Goal: Transaction & Acquisition: Purchase product/service

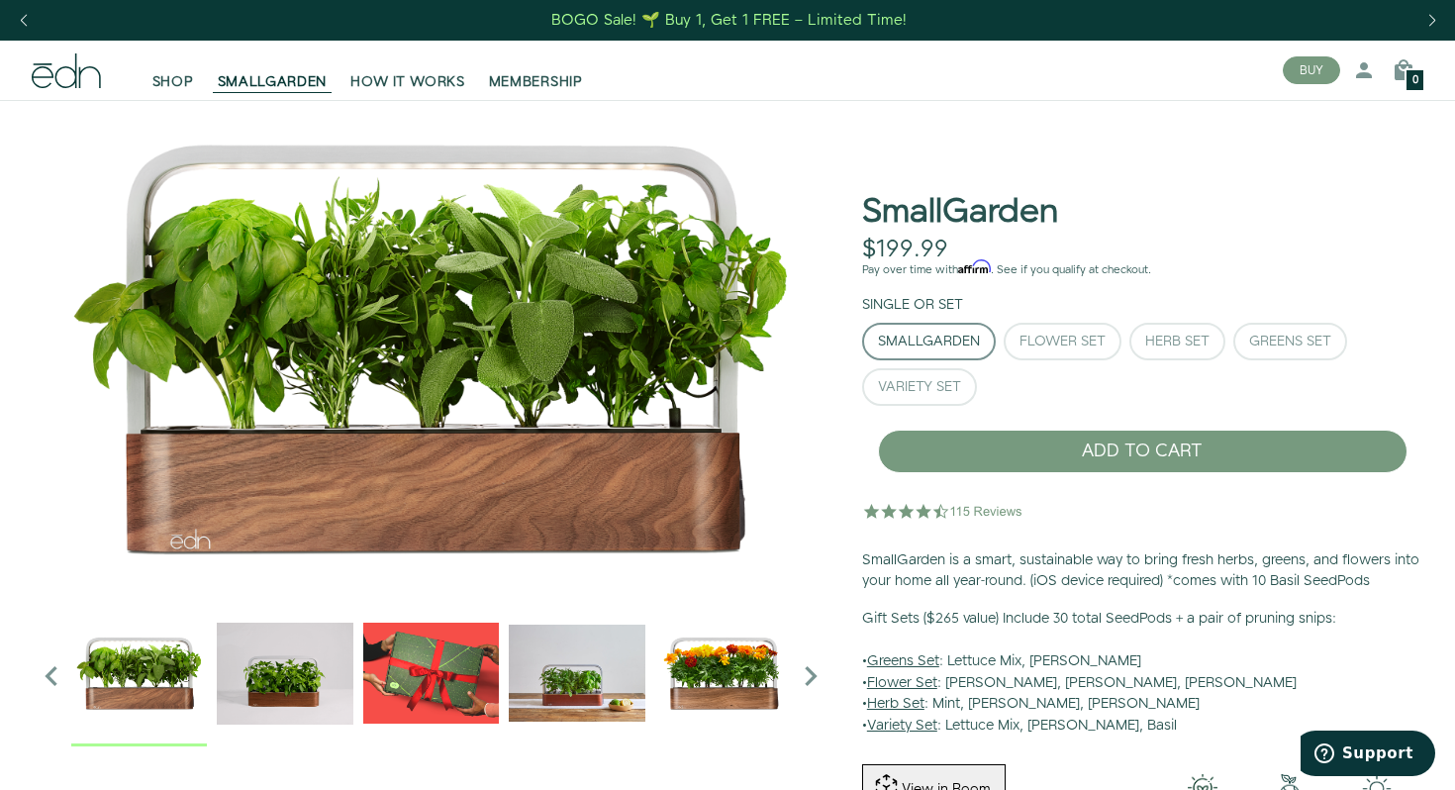
click at [272, 697] on img "2 / 6" at bounding box center [285, 673] width 136 height 136
click at [433, 690] on img "3 / 6" at bounding box center [431, 673] width 136 height 136
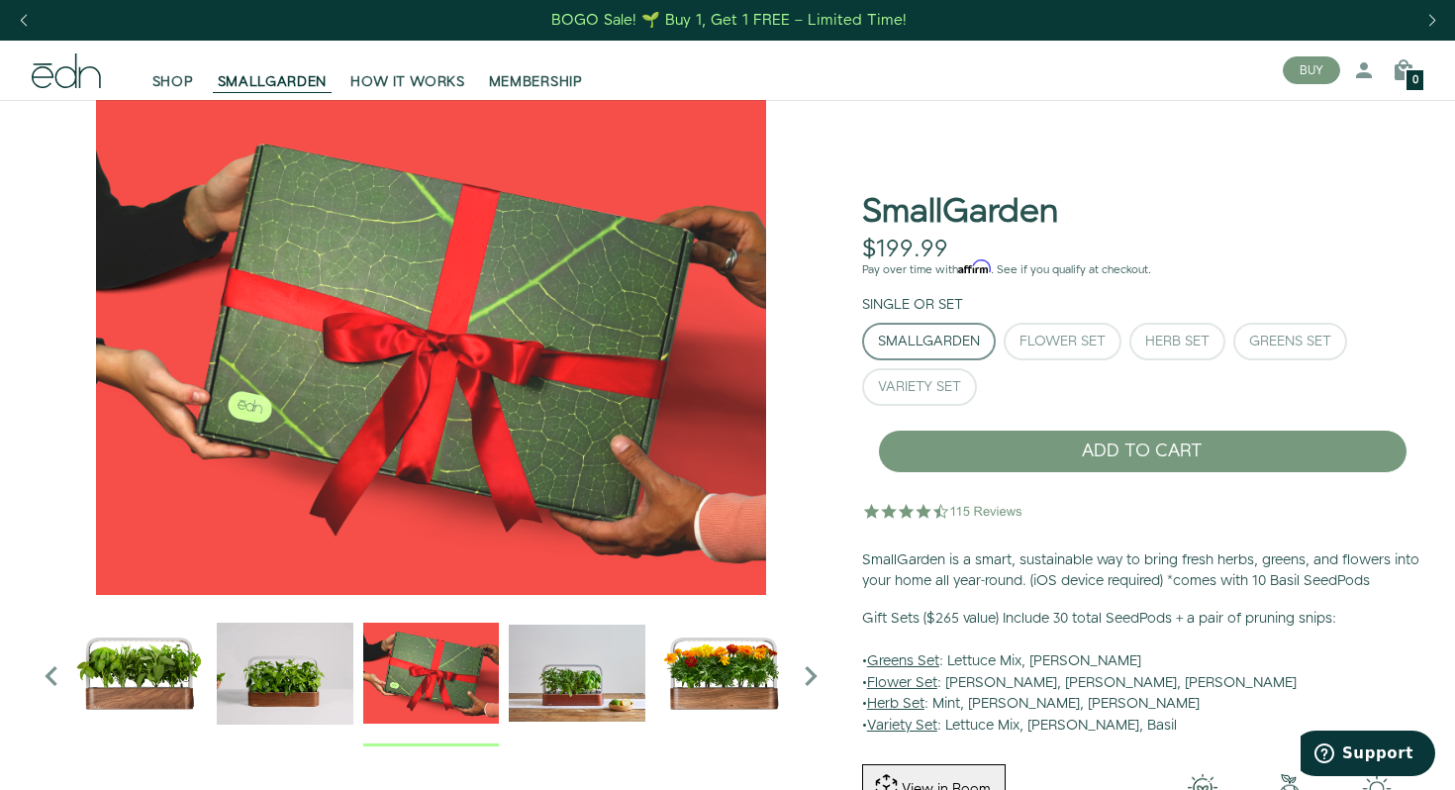
click at [576, 690] on img "4 / 6" at bounding box center [577, 673] width 136 height 136
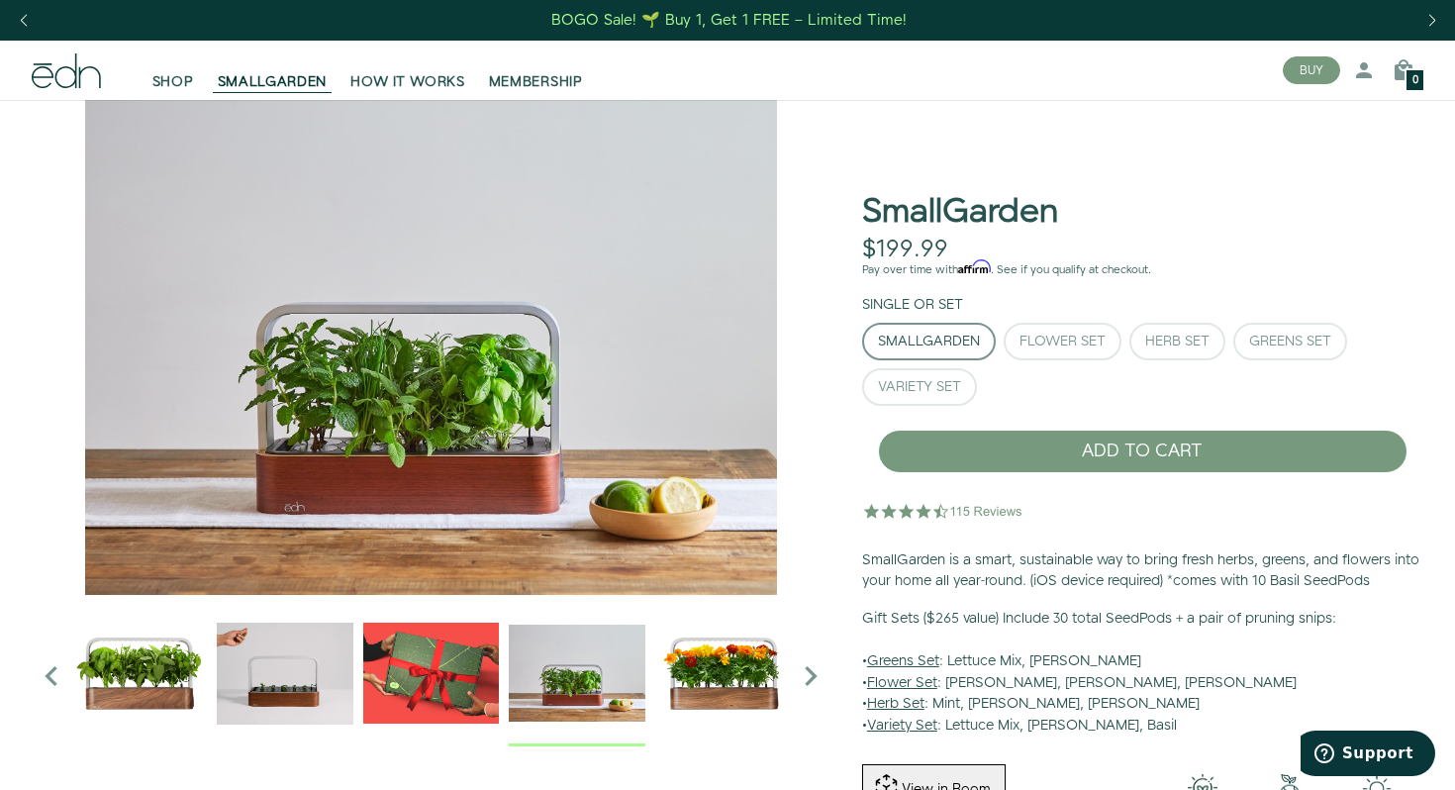
click at [728, 679] on img "5 / 6" at bounding box center [723, 673] width 136 height 136
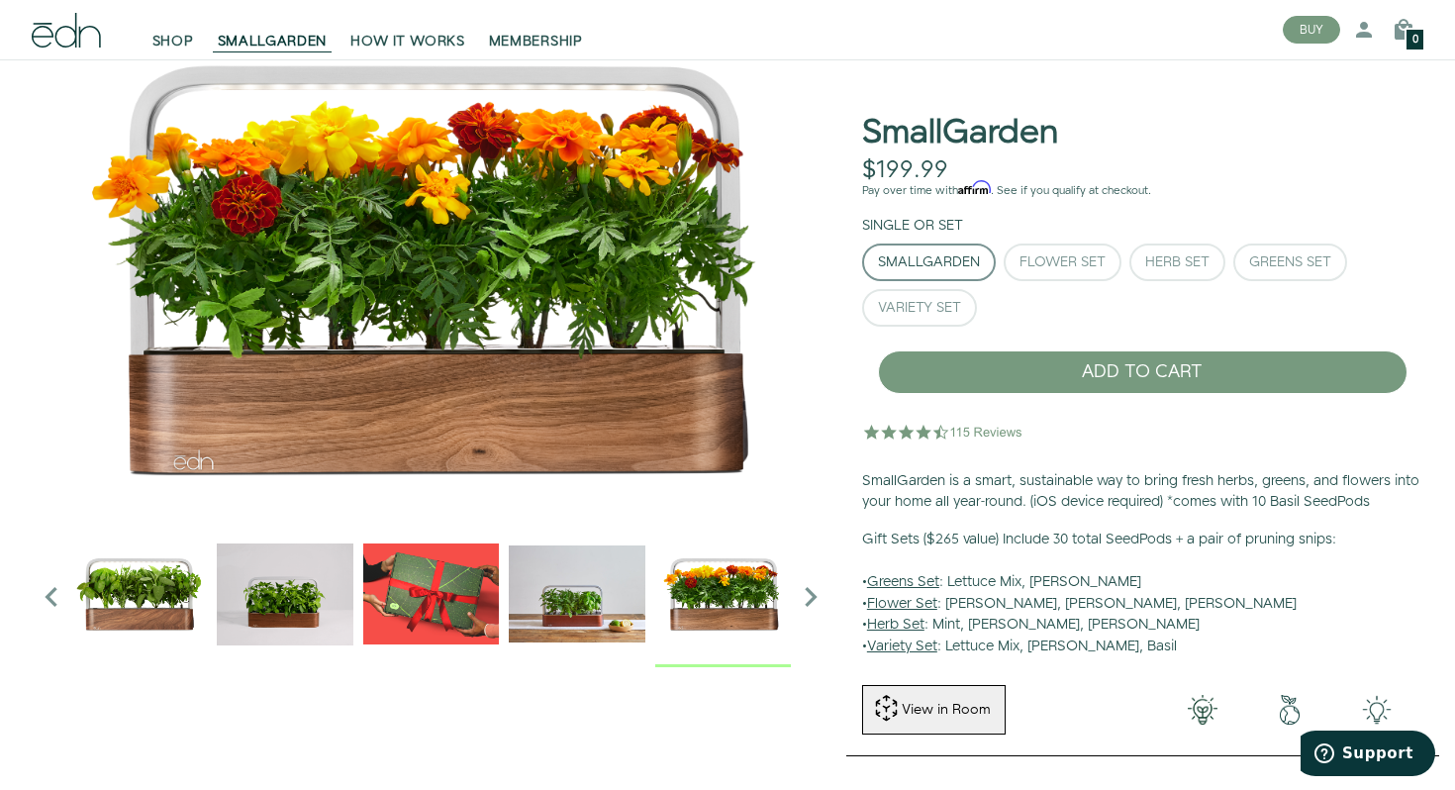
scroll to position [83, 0]
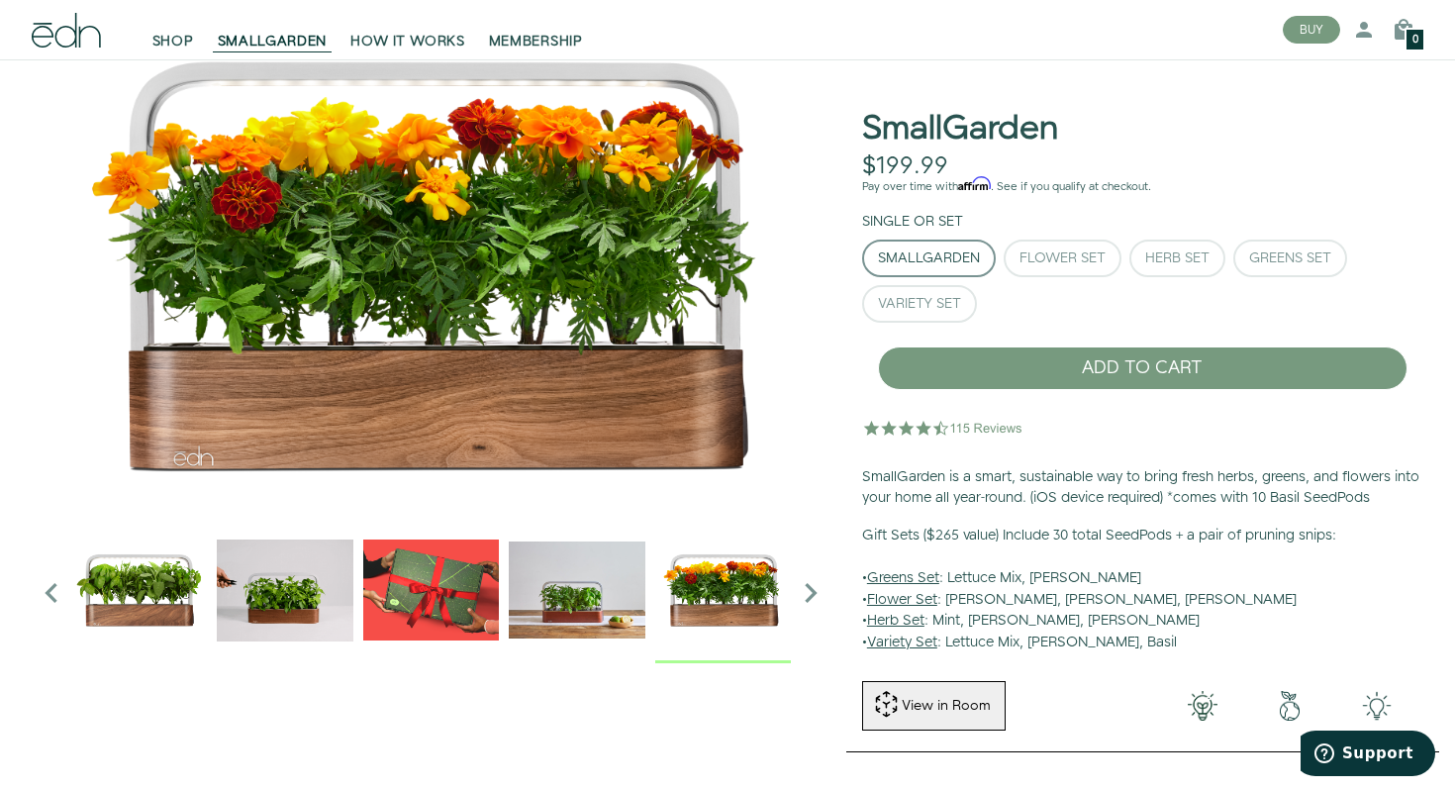
click at [596, 597] on img "4 / 6" at bounding box center [577, 590] width 136 height 136
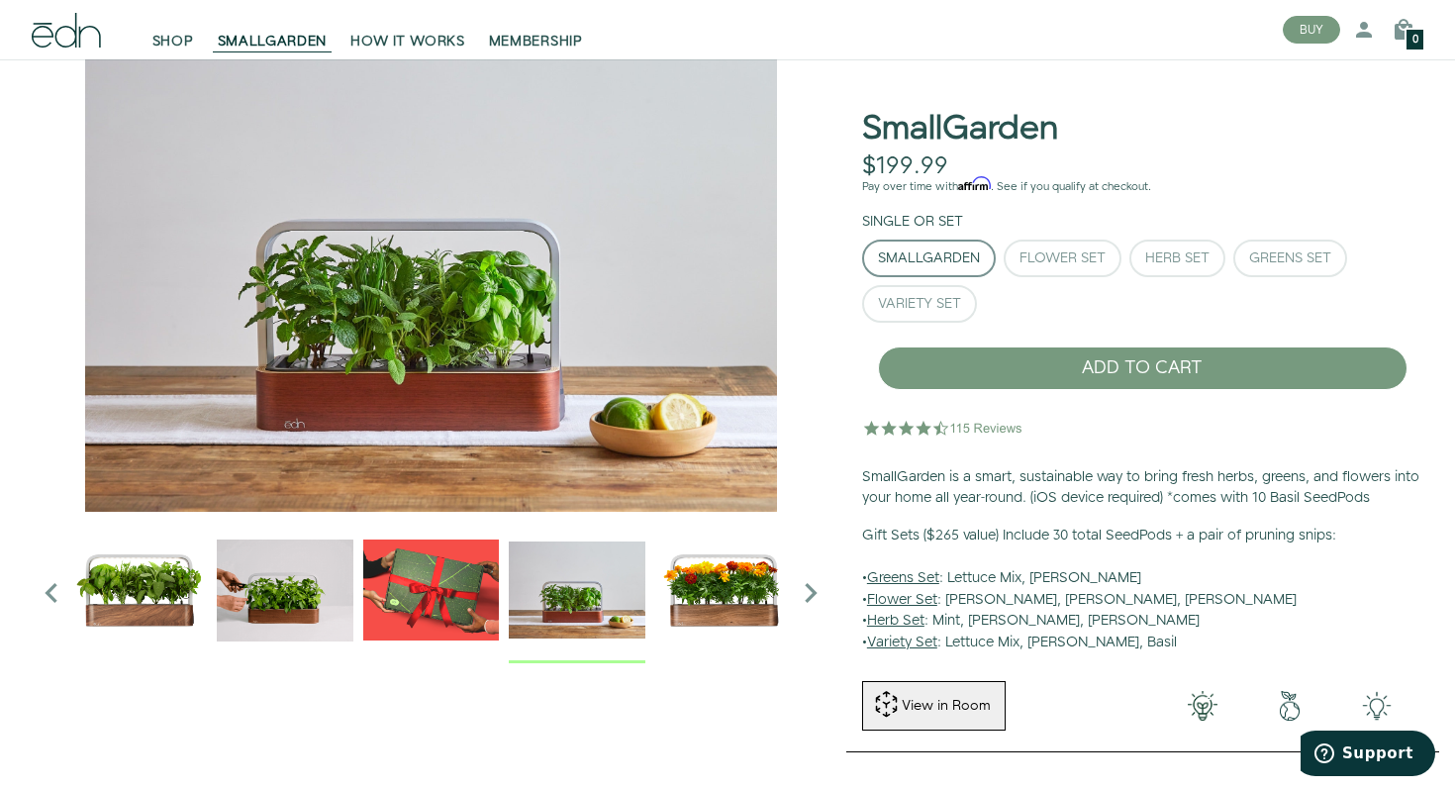
scroll to position [98, 0]
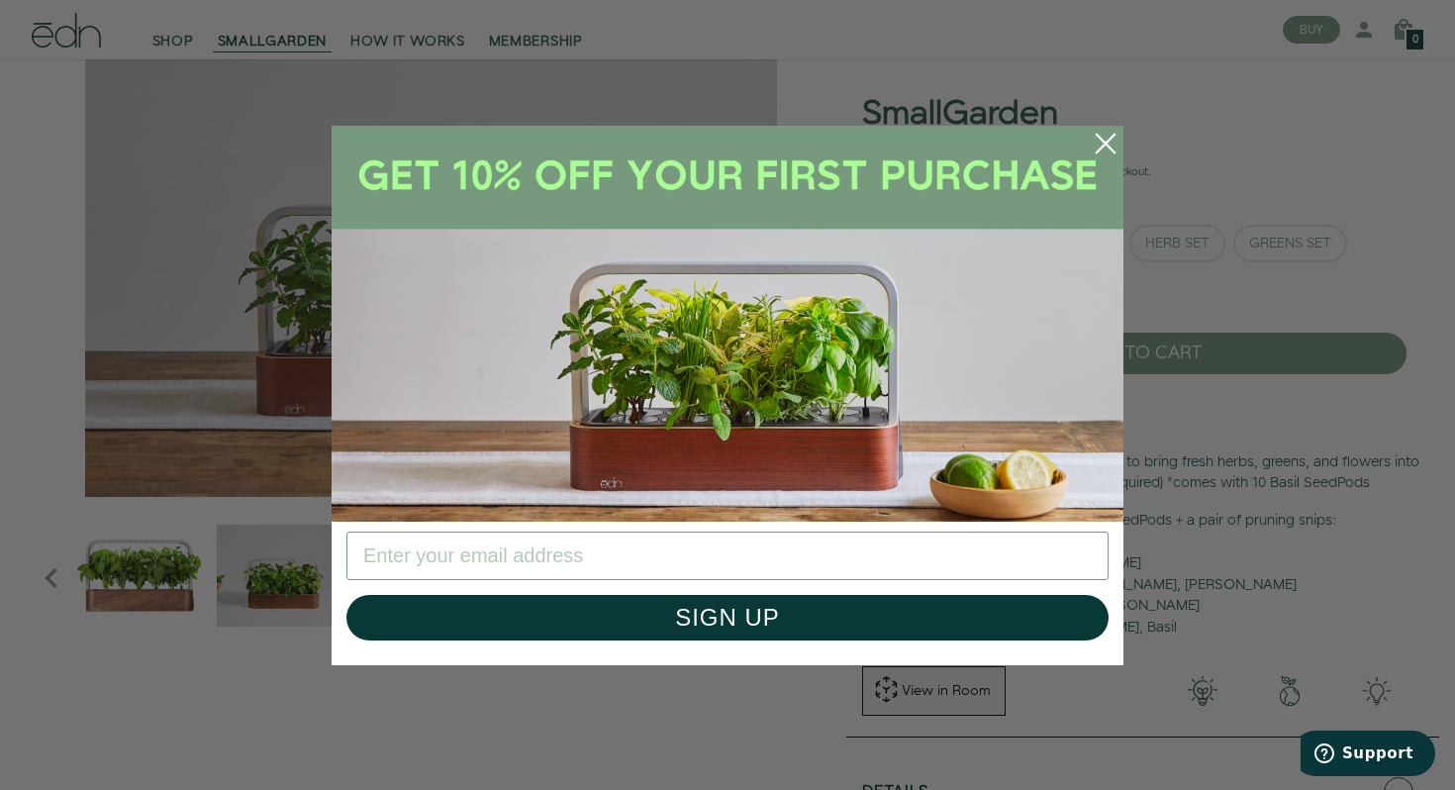
click at [1112, 144] on circle "Close dialog" at bounding box center [1106, 144] width 44 height 44
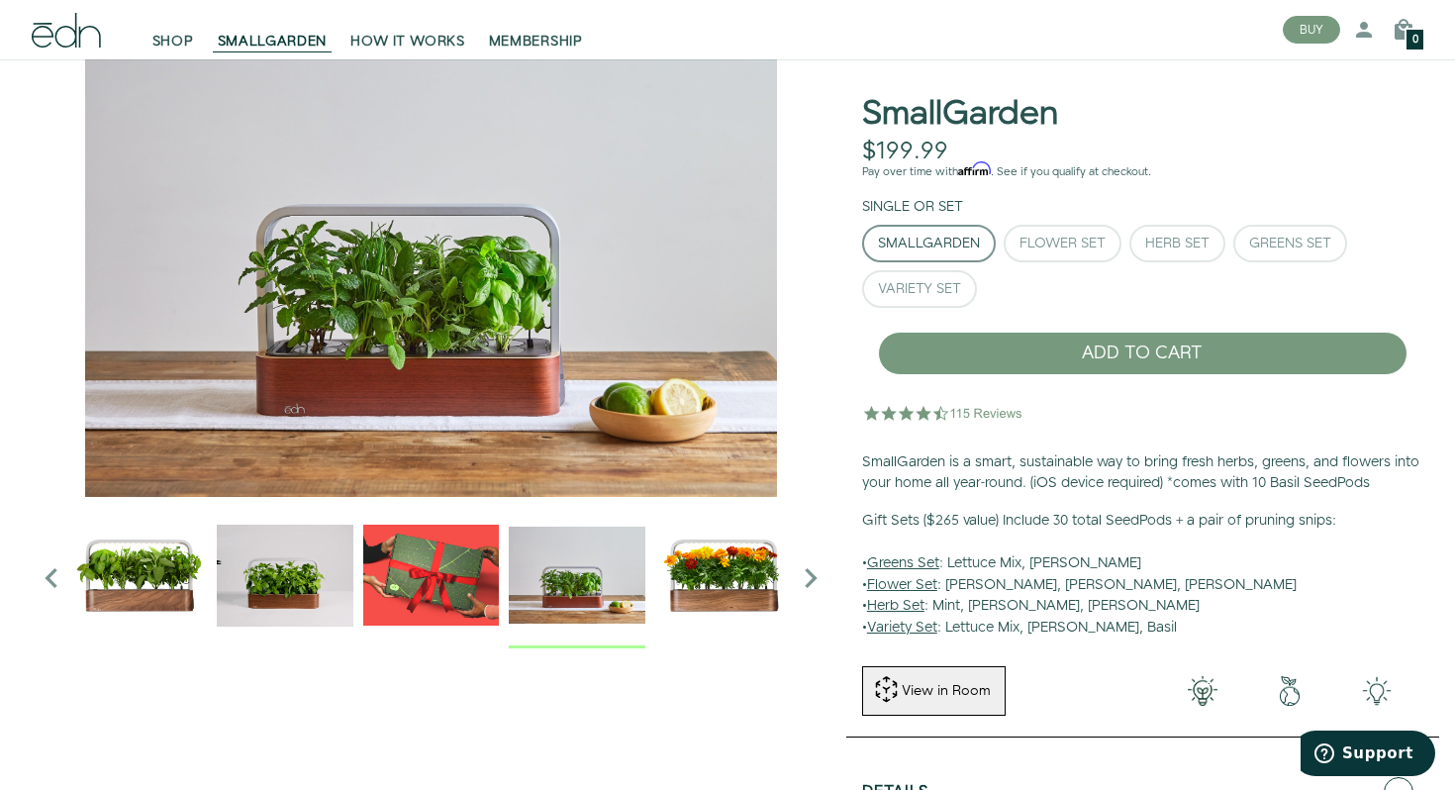
click at [813, 583] on icon "Next slide" at bounding box center [811, 578] width 40 height 40
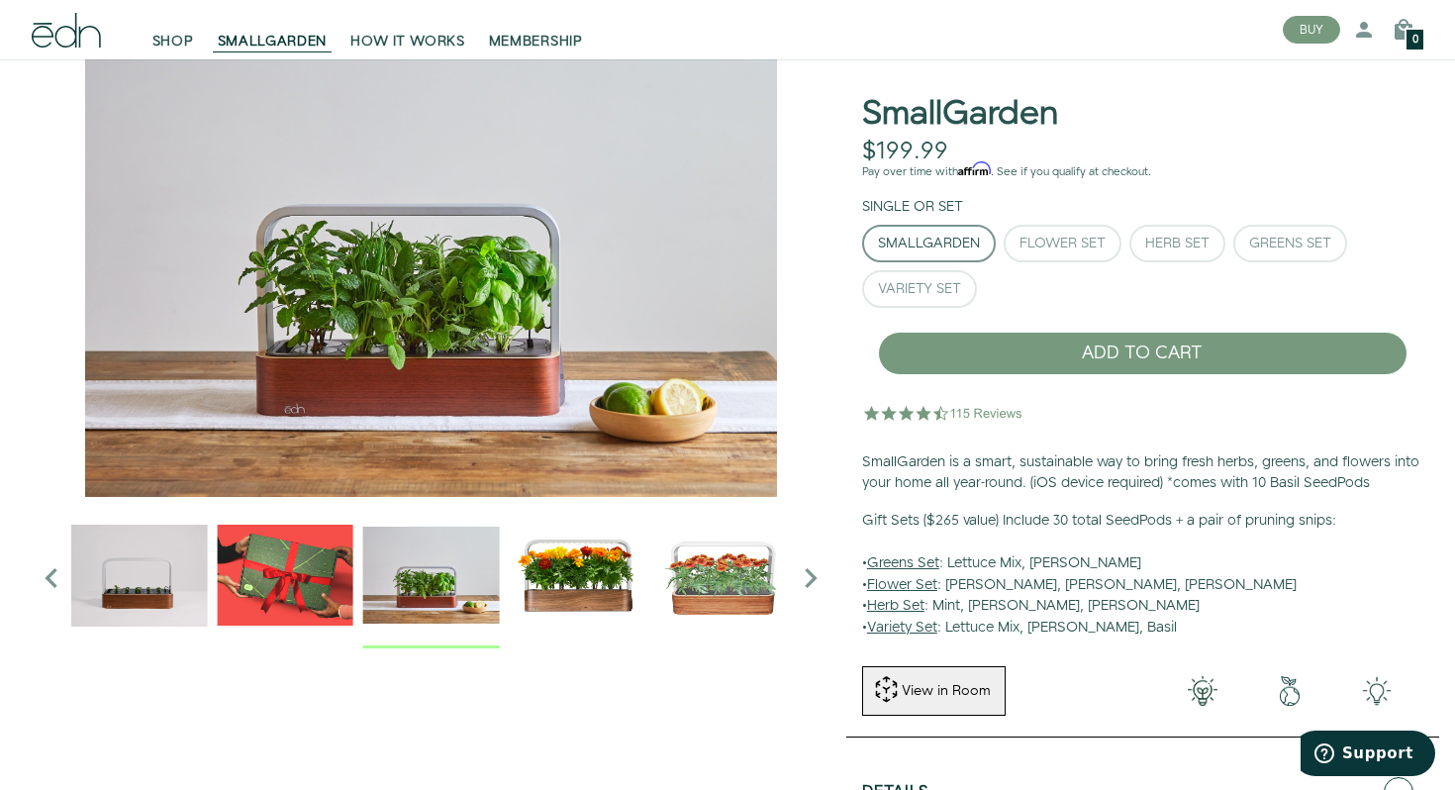
click at [813, 583] on icon "Next slide" at bounding box center [811, 578] width 40 height 40
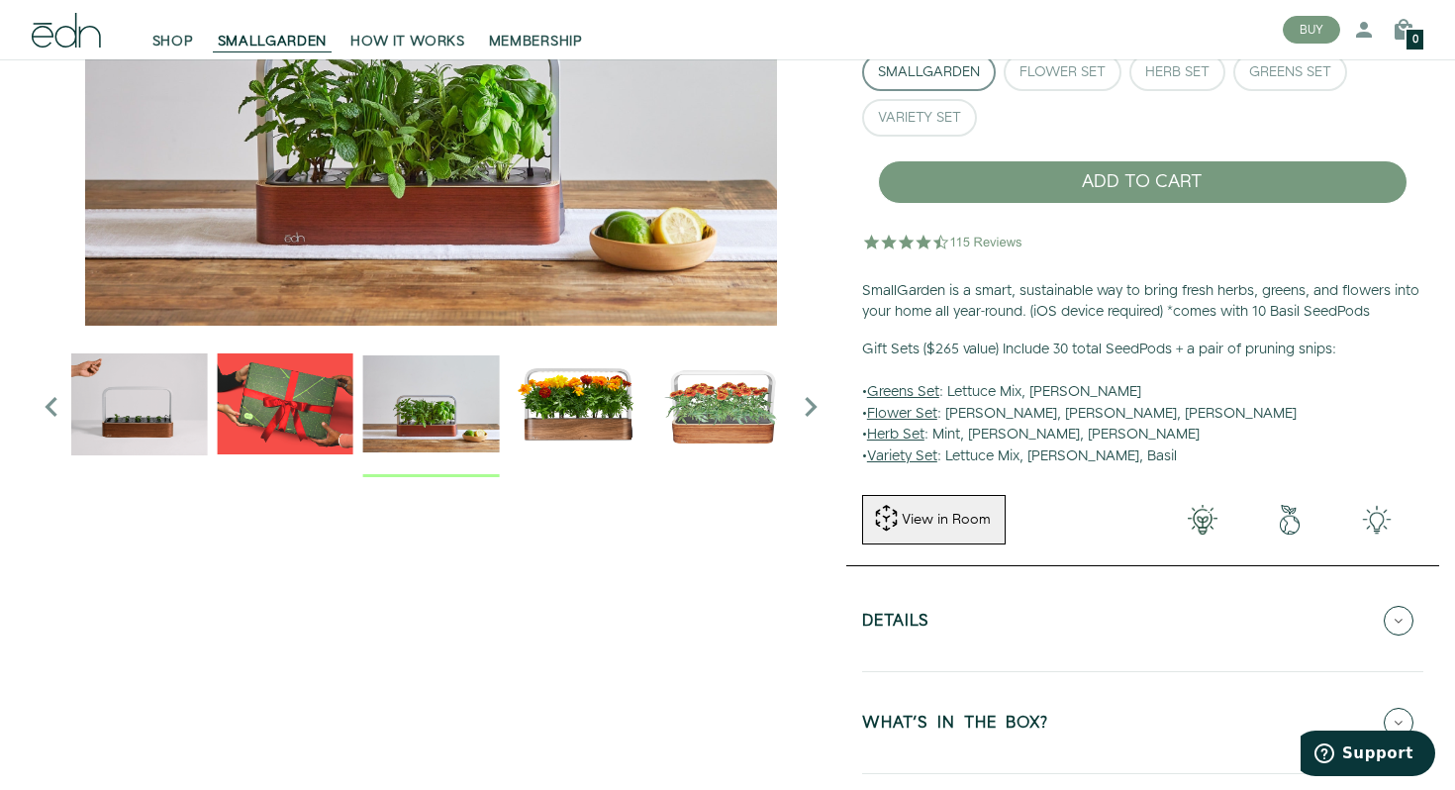
scroll to position [192, 0]
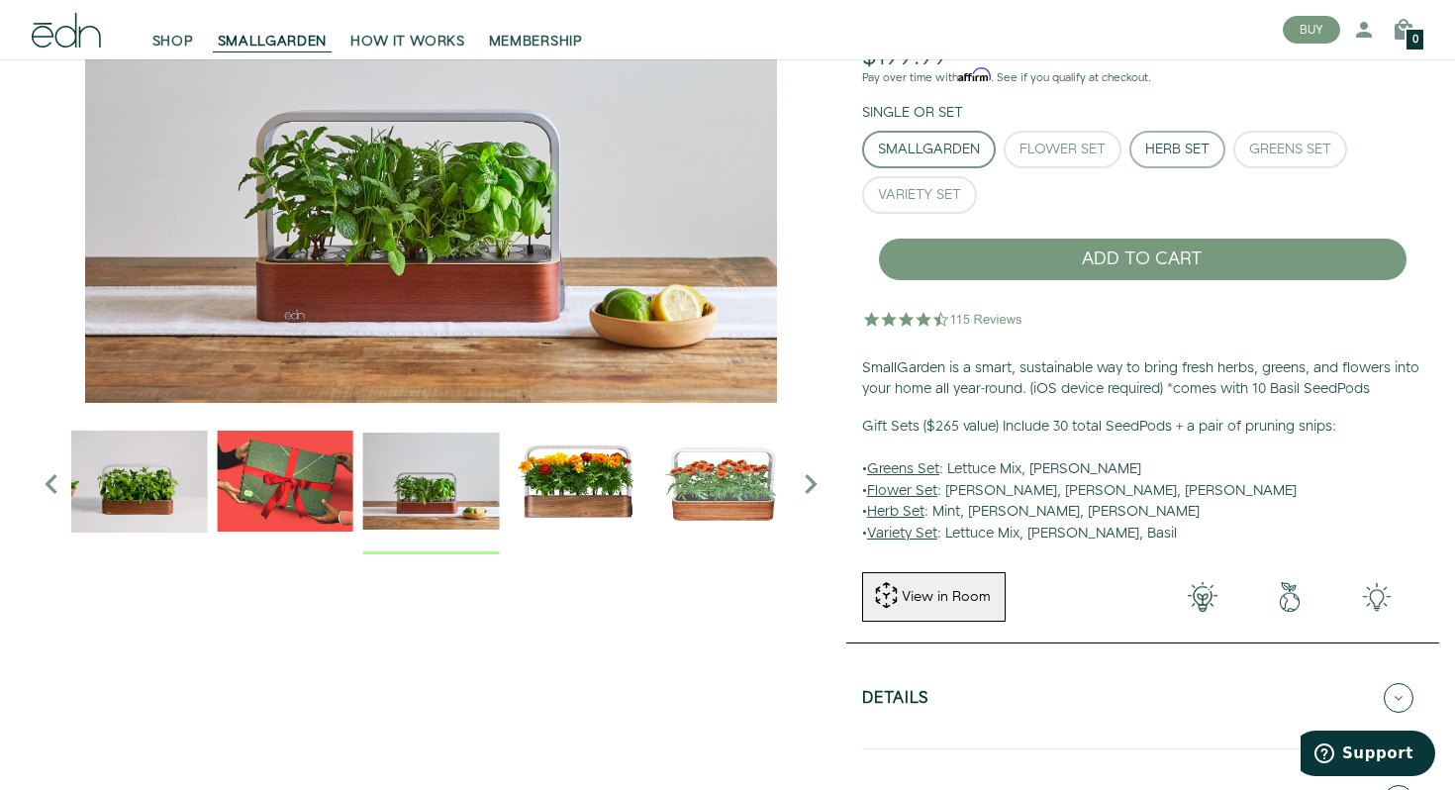
click at [1165, 150] on div "Herb Set" at bounding box center [1177, 150] width 64 height 14
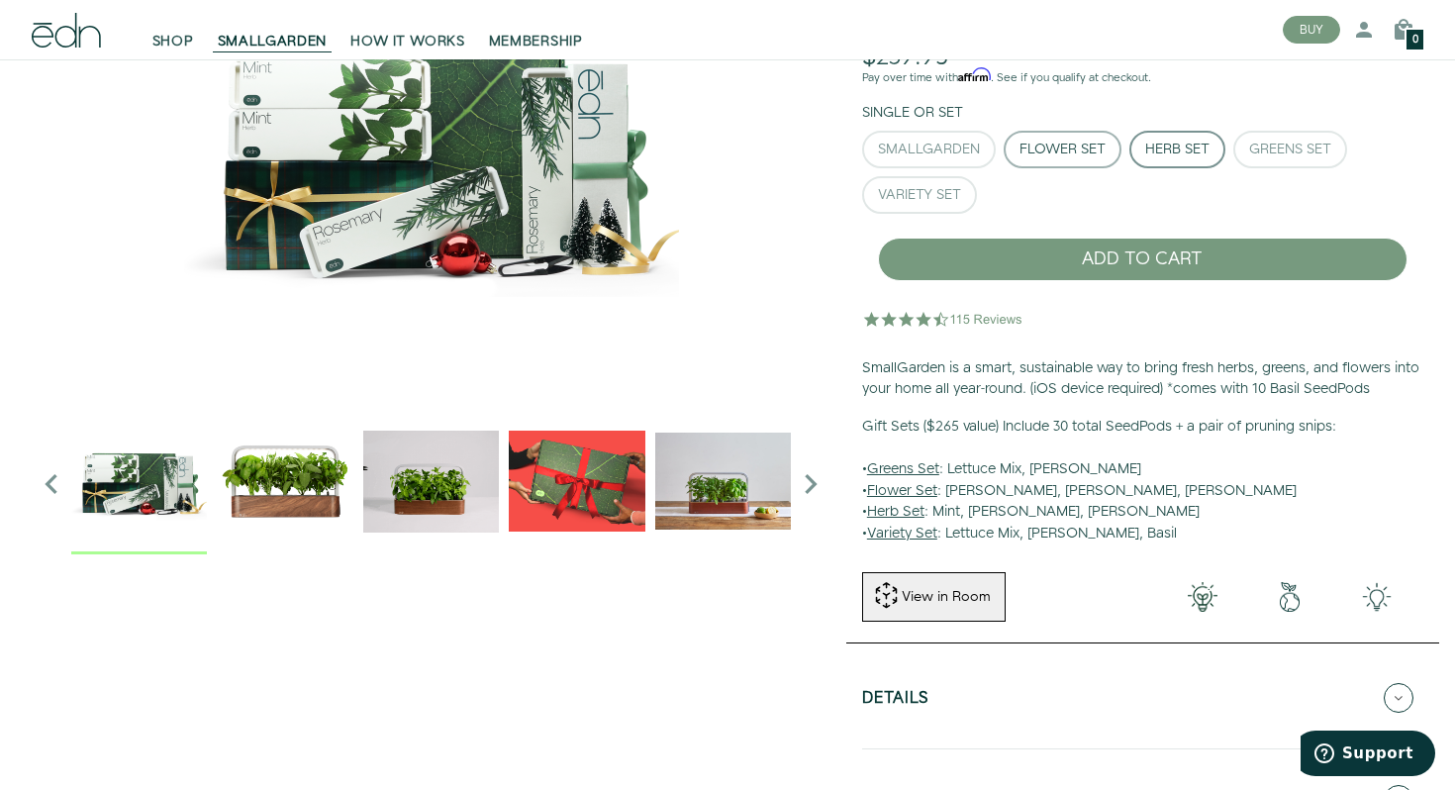
click at [1082, 152] on div "Flower Set" at bounding box center [1063, 150] width 86 height 14
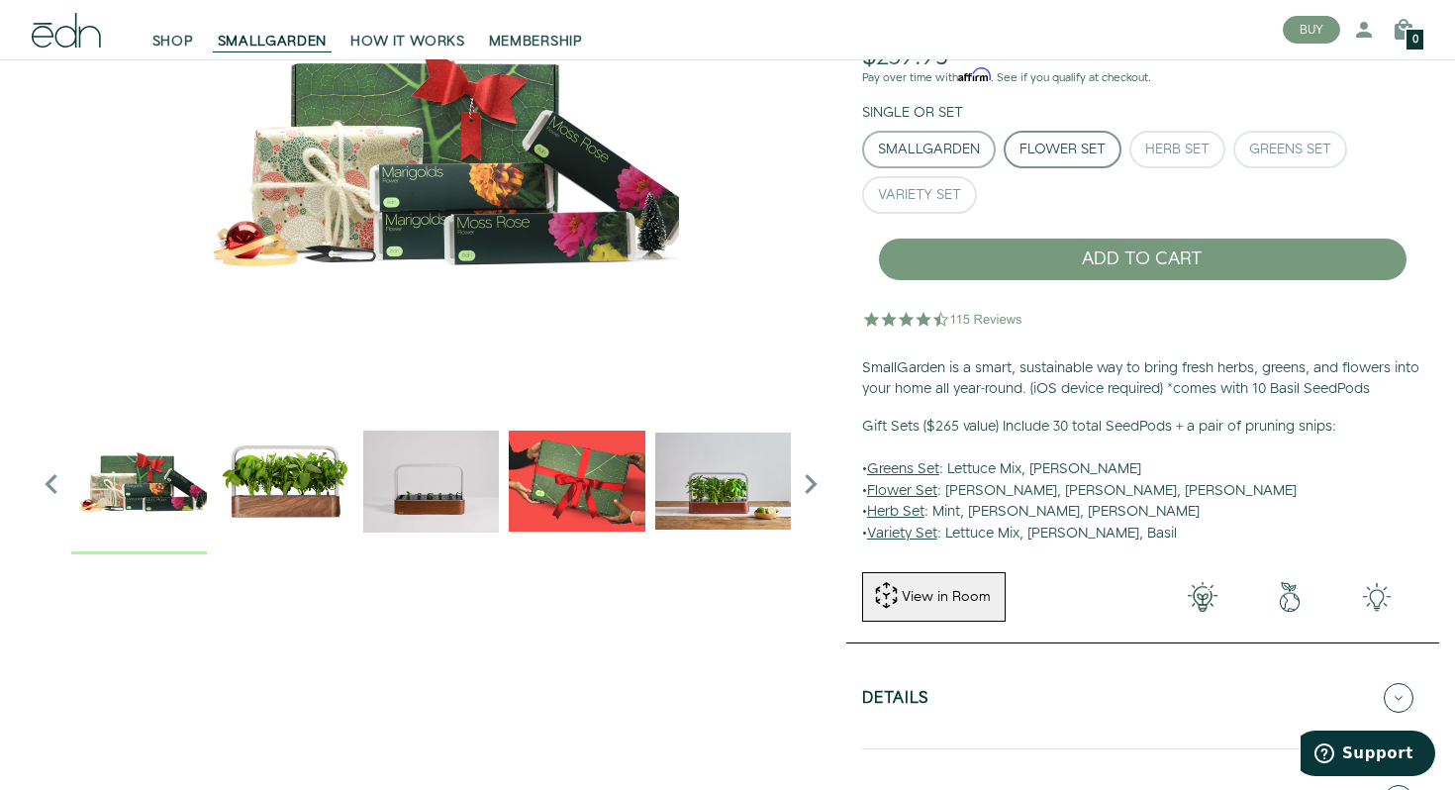
click at [952, 155] on div "SmallGarden" at bounding box center [929, 150] width 102 height 14
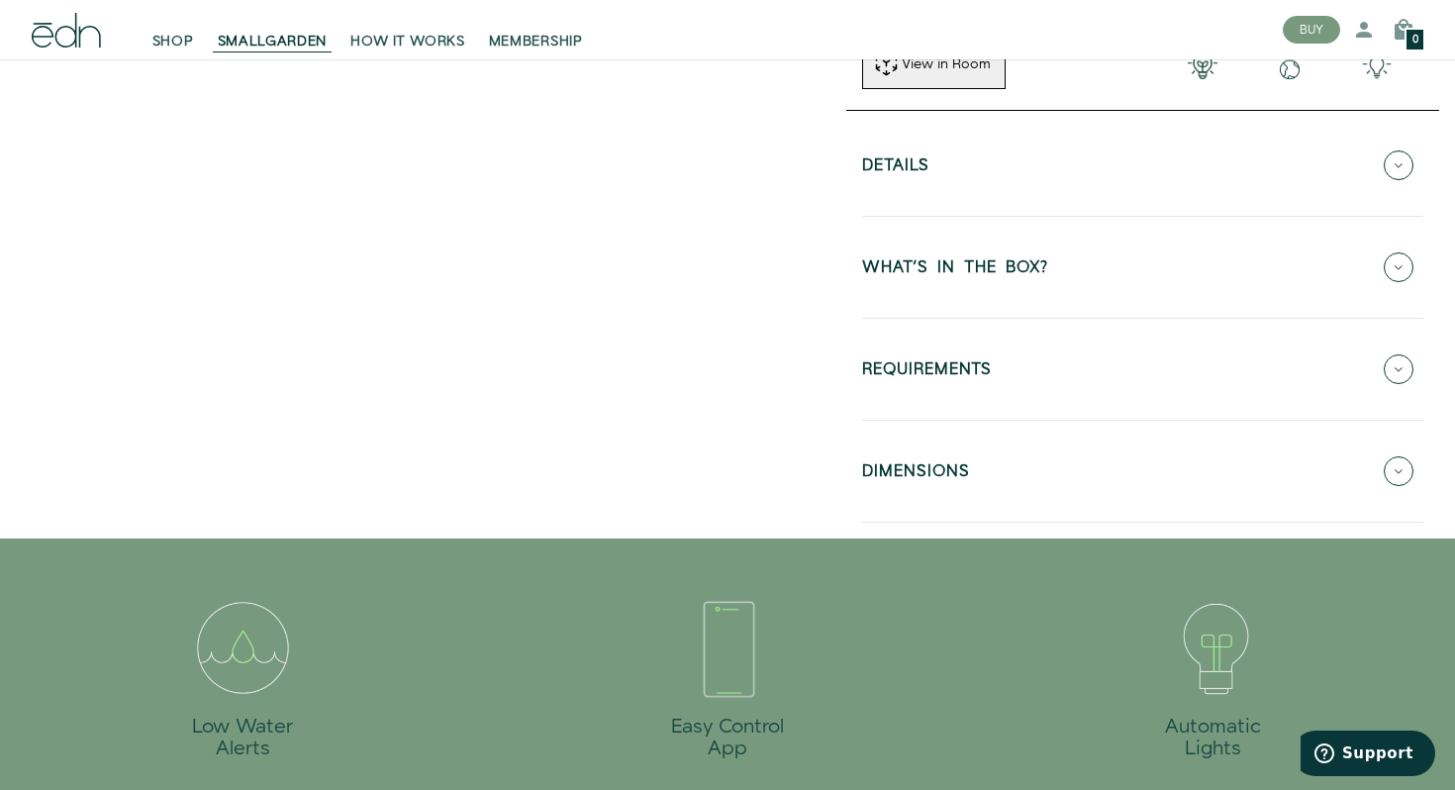
scroll to position [672, 0]
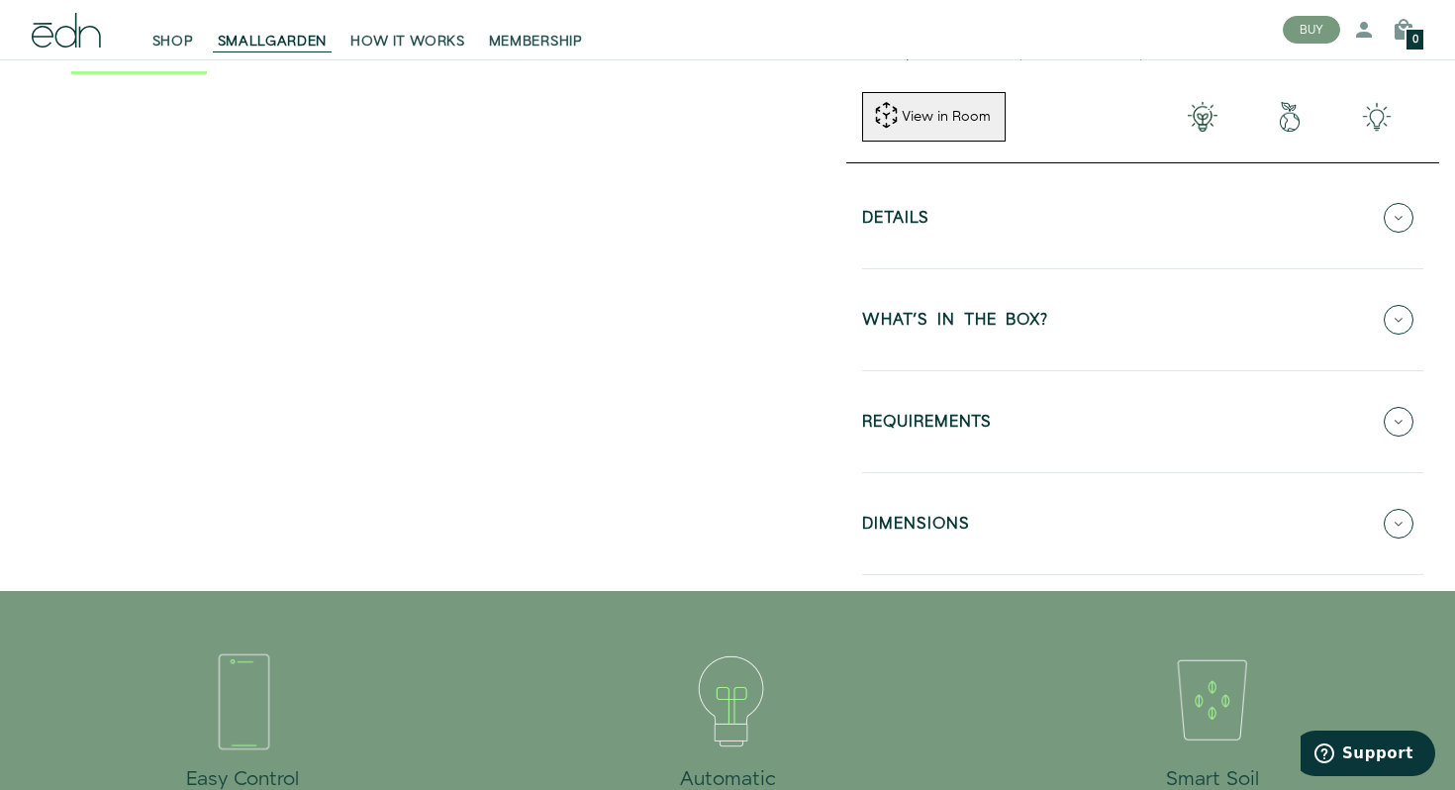
click at [1406, 520] on icon at bounding box center [1399, 524] width 30 height 30
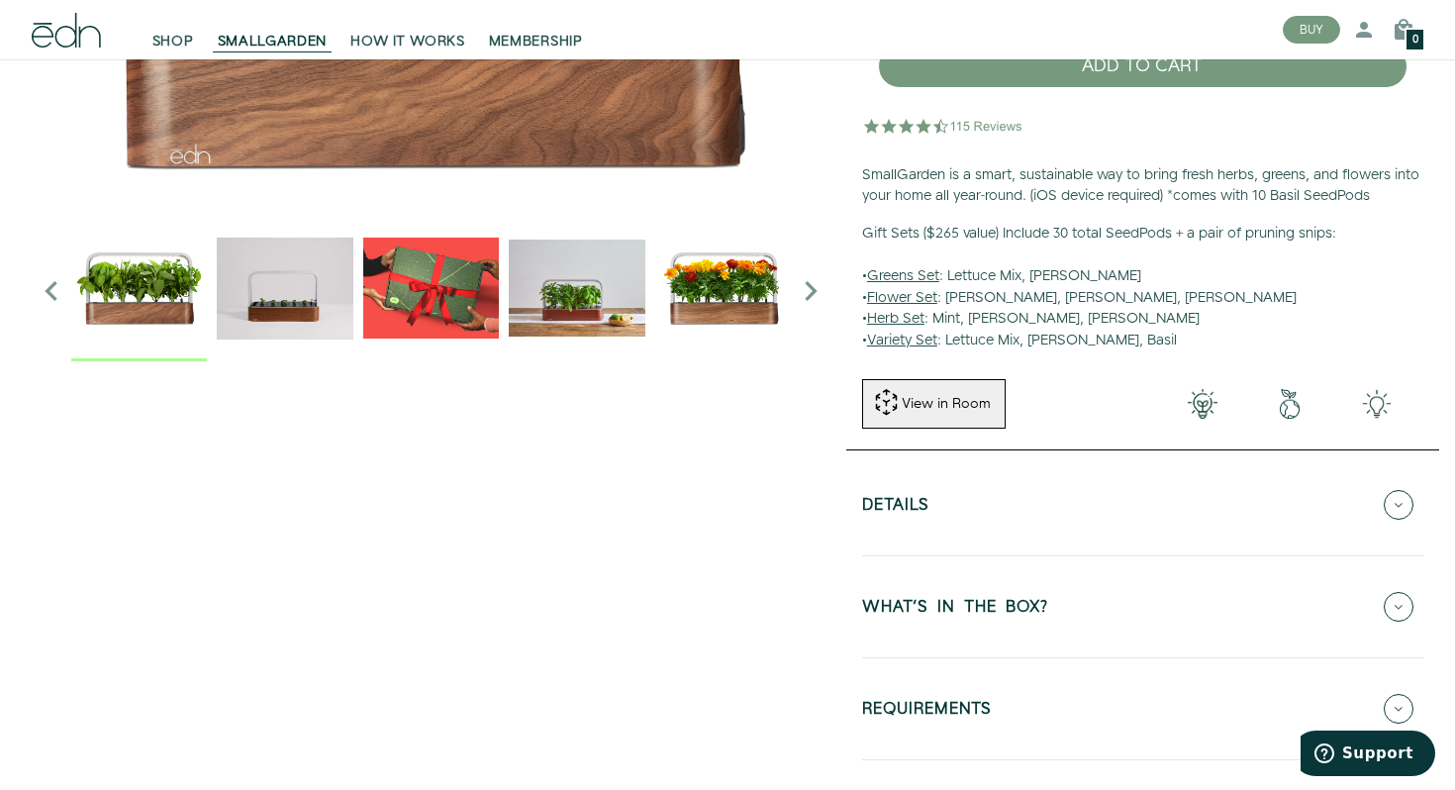
scroll to position [387, 0]
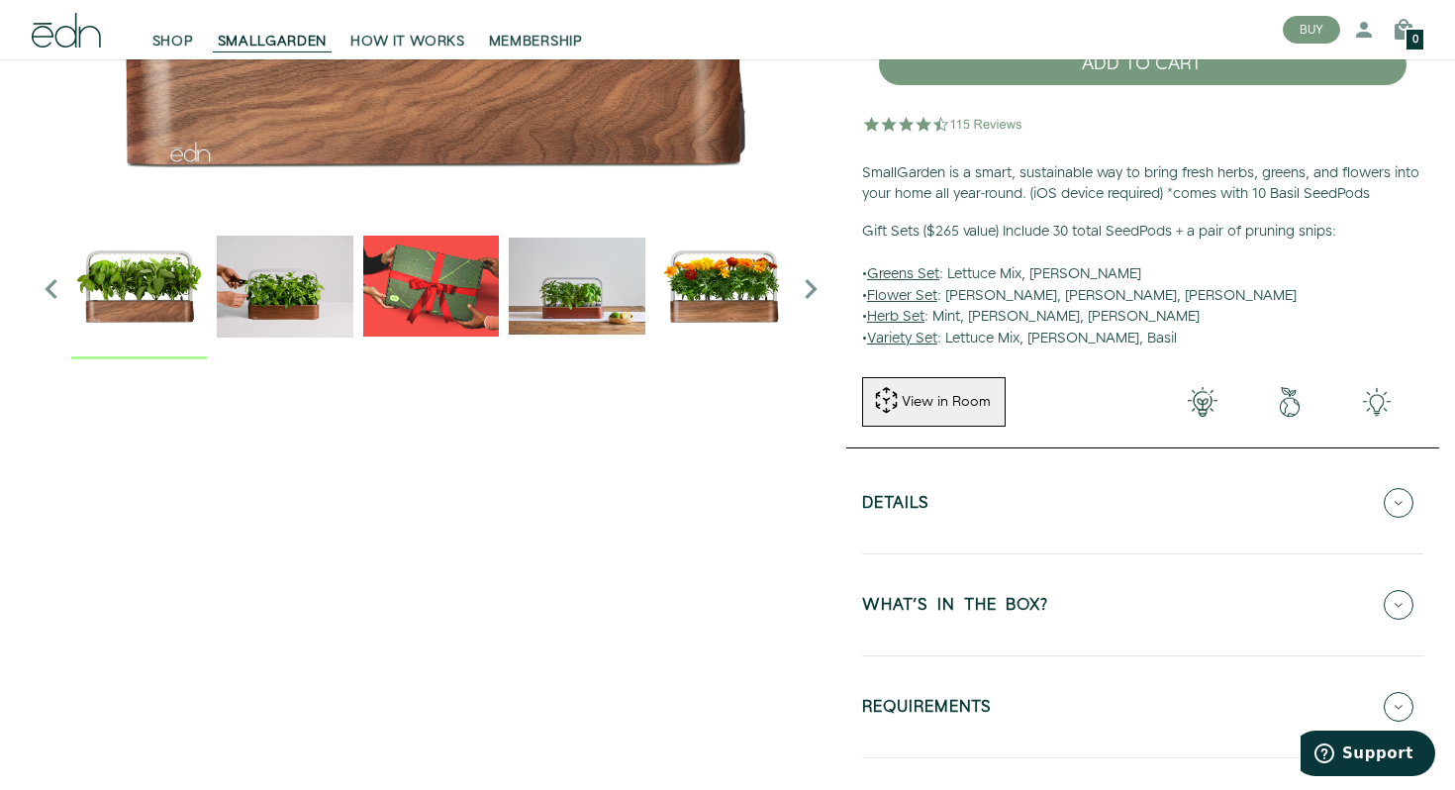
click at [1399, 509] on icon at bounding box center [1399, 503] width 30 height 30
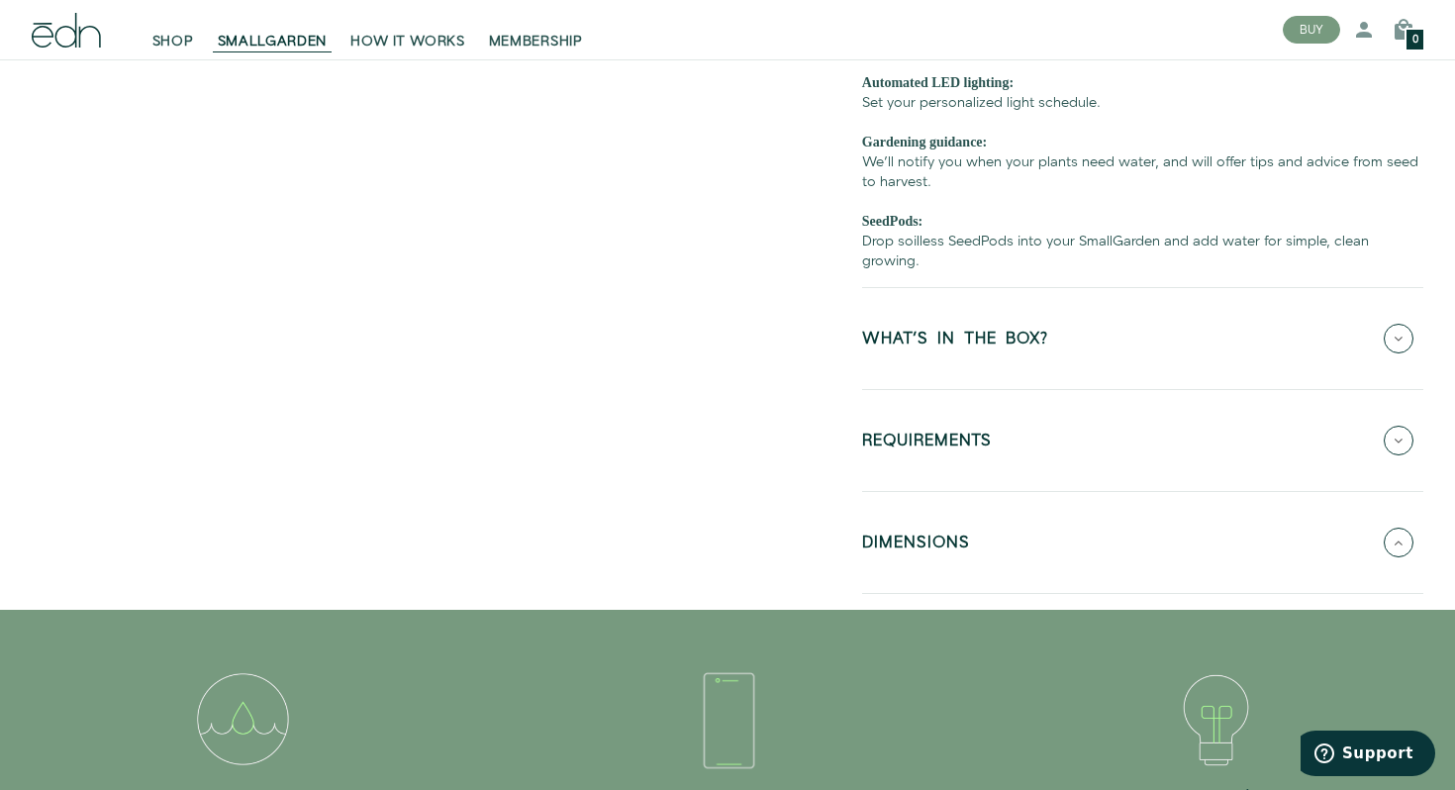
scroll to position [991, 0]
click at [1408, 551] on icon at bounding box center [1399, 542] width 30 height 30
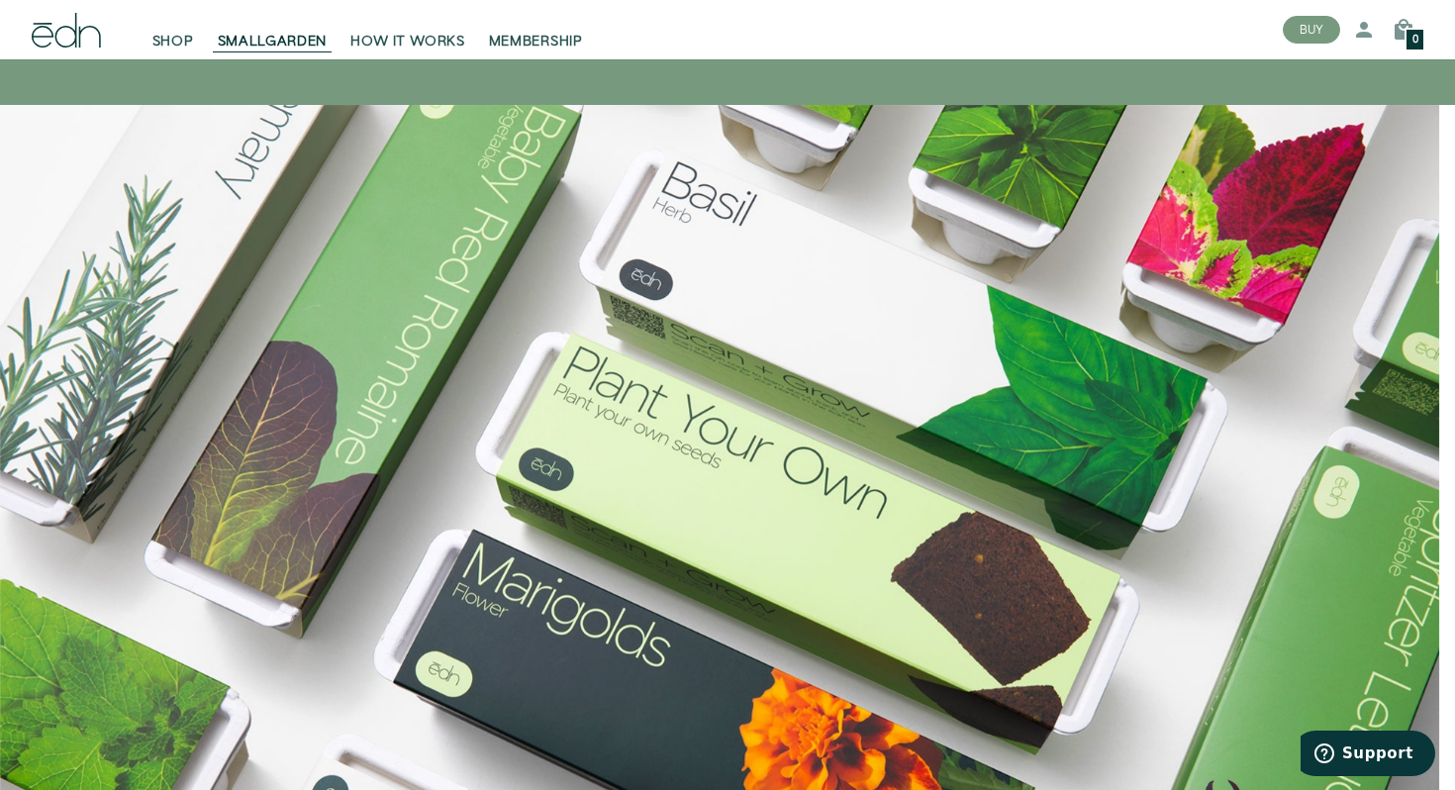
scroll to position [1743, 0]
